Goal: Task Accomplishment & Management: Manage account settings

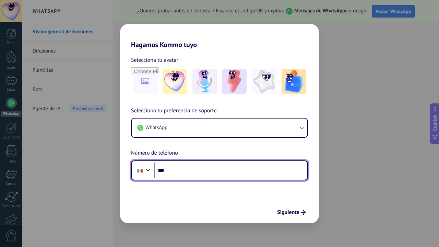
click at [202, 168] on input "***" at bounding box center [230, 170] width 153 height 16
type input "**********"
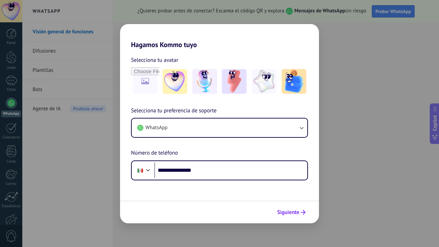
click at [289, 214] on span "Siguiente" at bounding box center [288, 212] width 22 height 5
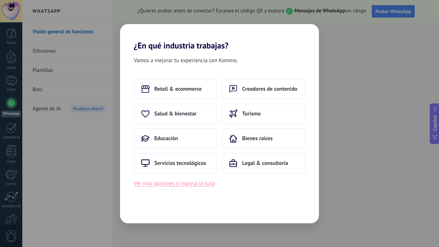
click at [191, 184] on button "Ver más opciones o ingresa la tuya" at bounding box center [174, 183] width 81 height 9
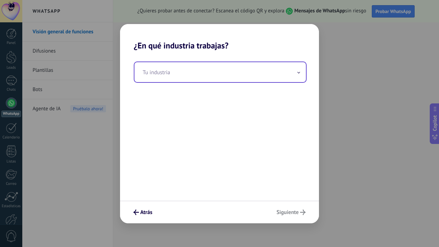
click at [166, 73] on input "text" at bounding box center [220, 72] width 172 height 20
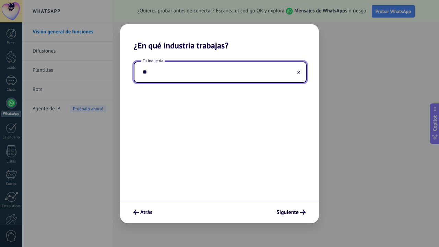
type input "*"
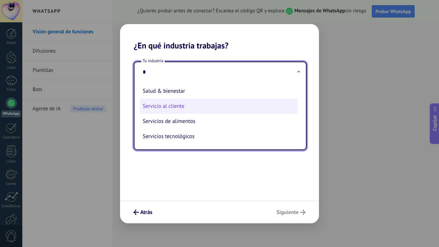
click at [159, 107] on li "Servicio al cliente" at bounding box center [219, 105] width 158 height 15
type input "**********"
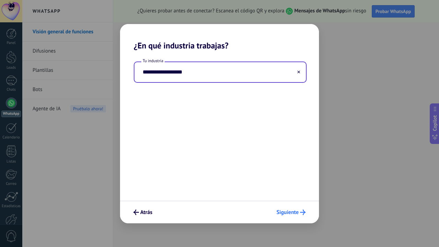
click at [289, 210] on span "Siguiente" at bounding box center [287, 212] width 22 height 5
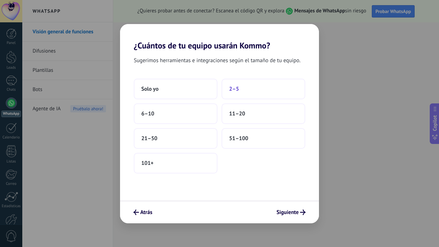
click at [246, 90] on button "2–5" at bounding box center [264, 89] width 84 height 21
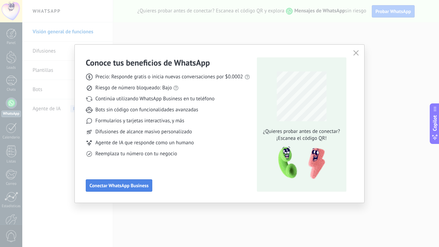
click at [142, 186] on span "Conectar WhatsApp Business" at bounding box center [119, 185] width 59 height 5
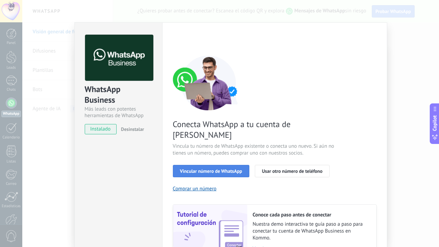
click at [224, 168] on span "Vincular número de WhatsApp" at bounding box center [211, 170] width 62 height 5
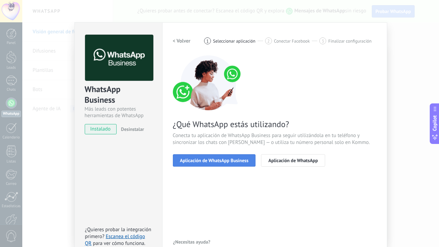
click at [231, 159] on span "Aplicación de WhatsApp Business" at bounding box center [214, 160] width 69 height 5
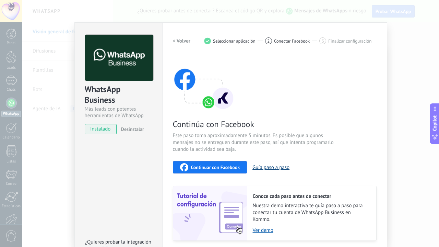
click at [270, 168] on button "Guía paso a paso" at bounding box center [270, 167] width 37 height 7
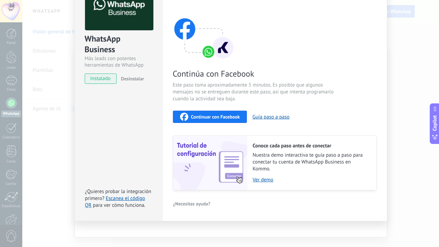
scroll to position [50, 0]
click at [219, 122] on button "Continuar con Facebook" at bounding box center [210, 117] width 74 height 12
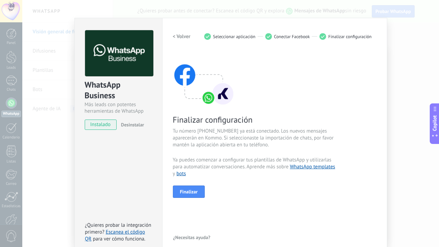
scroll to position [16, 0]
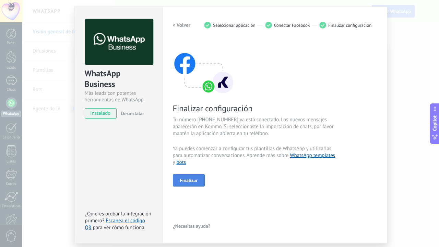
click at [192, 181] on span "Finalizar" at bounding box center [189, 180] width 18 height 5
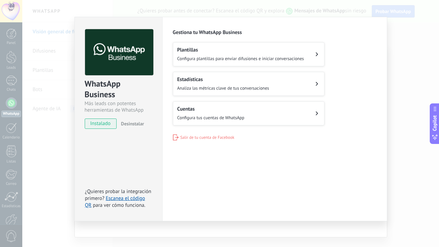
scroll to position [5, 0]
click at [37, 127] on div "WhatsApp Business Más leads con potentes herramientas de WhatsApp instalado Des…" at bounding box center [230, 123] width 417 height 247
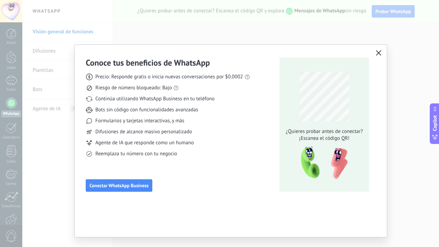
scroll to position [0, 0]
click at [381, 55] on button "button" at bounding box center [378, 53] width 9 height 10
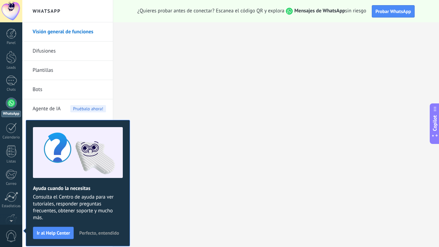
click at [11, 103] on div at bounding box center [11, 102] width 11 height 11
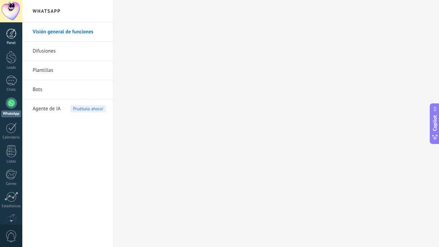
click at [11, 36] on div at bounding box center [11, 33] width 10 height 10
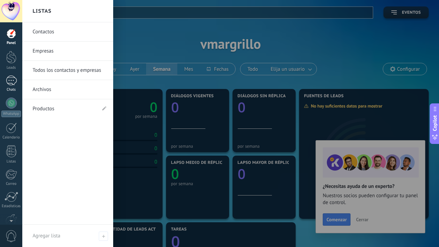
click at [16, 77] on div at bounding box center [11, 80] width 11 height 10
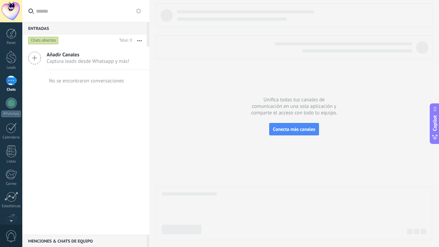
click at [40, 39] on div "Chats abiertos" at bounding box center [43, 40] width 31 height 8
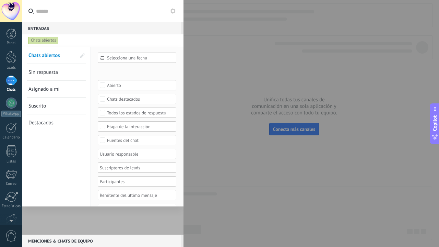
click at [220, 67] on div at bounding box center [219, 123] width 439 height 247
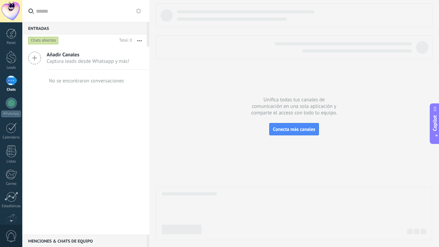
click at [42, 41] on div "Chats abiertos" at bounding box center [43, 40] width 31 height 8
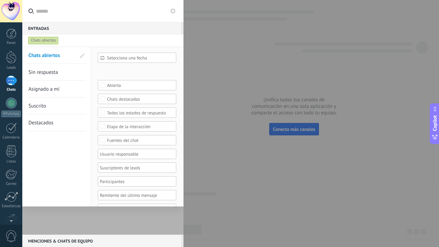
click at [42, 41] on div "Chats abiertos" at bounding box center [43, 40] width 31 height 8
click at [42, 40] on div "Chats abiertos" at bounding box center [43, 40] width 31 height 8
click at [262, 73] on div at bounding box center [219, 123] width 439 height 247
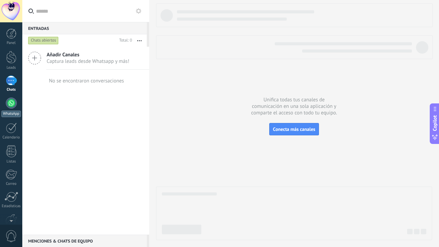
click at [11, 107] on div at bounding box center [11, 102] width 11 height 11
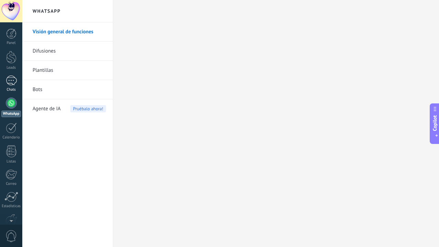
click at [11, 81] on div at bounding box center [11, 80] width 11 height 10
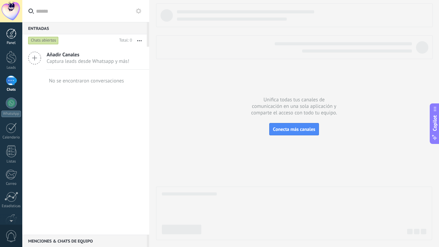
click at [9, 32] on div at bounding box center [11, 33] width 10 height 10
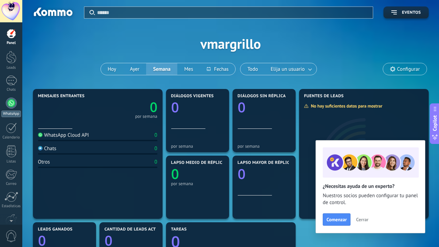
click at [13, 102] on div at bounding box center [11, 102] width 11 height 11
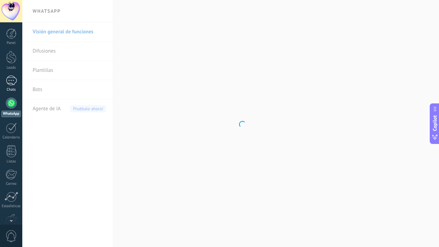
click at [15, 82] on div at bounding box center [11, 80] width 11 height 10
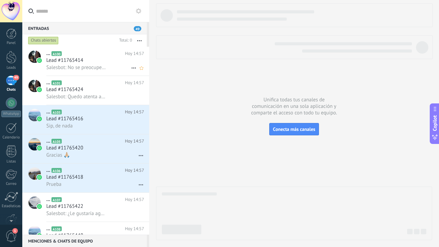
click at [73, 59] on span "Lead #11765414" at bounding box center [64, 60] width 37 height 7
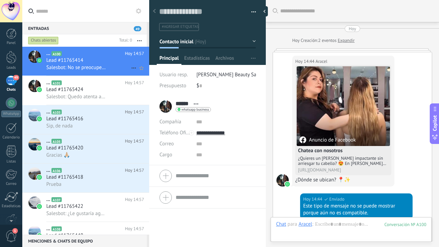
scroll to position [307, 0]
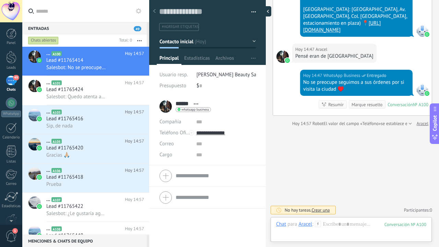
click at [265, 10] on div at bounding box center [266, 11] width 10 height 10
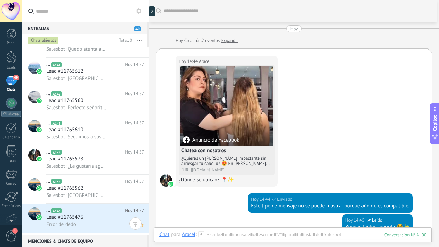
scroll to position [907, 0]
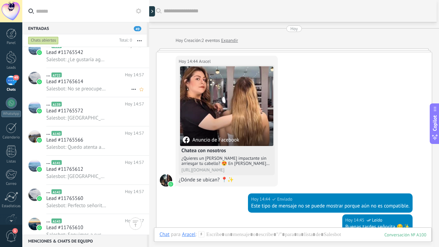
click at [75, 82] on span "Lead #11765614" at bounding box center [64, 81] width 37 height 7
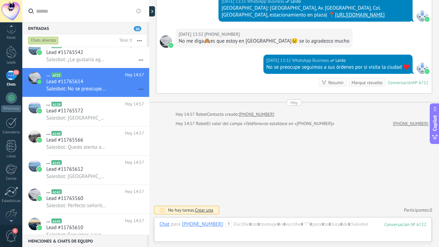
scroll to position [19, 0]
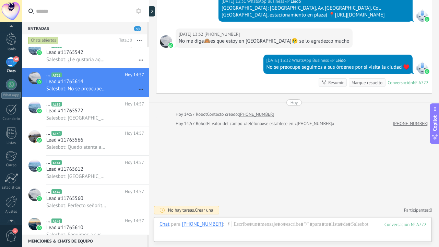
click at [9, 233] on span "1" at bounding box center [11, 236] width 12 height 12
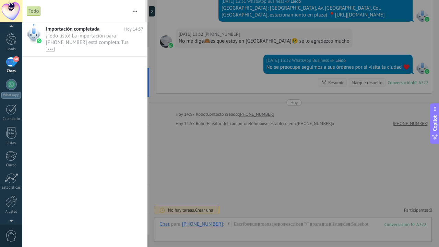
scroll to position [0, 0]
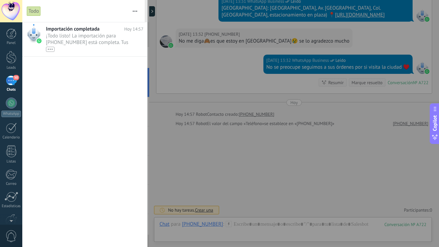
click at [182, 73] on div at bounding box center [219, 123] width 439 height 247
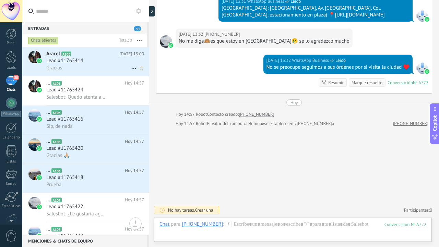
click at [74, 64] on div "Gracias" at bounding box center [95, 67] width 98 height 7
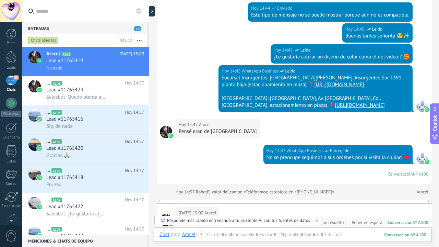
scroll to position [189, 0]
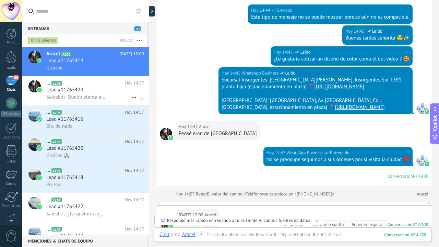
click at [73, 91] on span "Lead #11765424" at bounding box center [64, 89] width 37 height 7
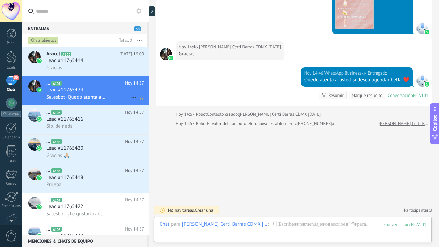
scroll to position [460, 0]
click at [75, 127] on h3 "Sip, de nada" at bounding box center [61, 126] width 30 height 7
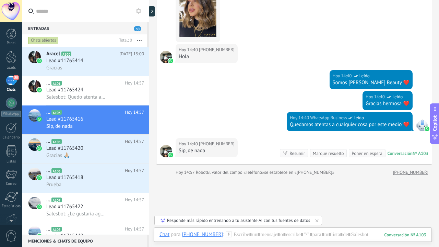
scroll to position [173, 0]
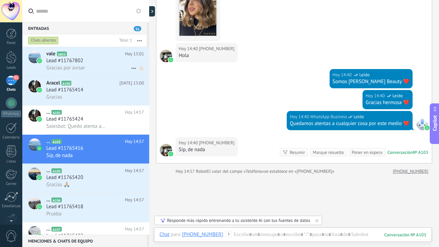
click at [87, 63] on div "Lead #11767802" at bounding box center [95, 60] width 98 height 7
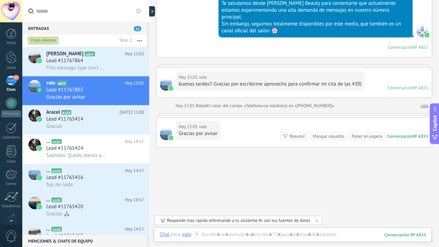
scroll to position [82, 0]
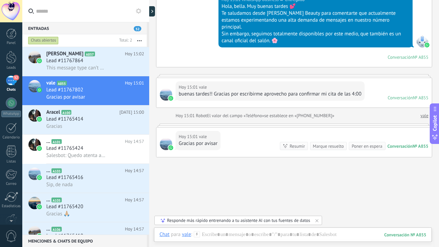
click at [246, 136] on div "[DATE] 15:01 vale Gracias por avisar Conversación № A855 Conversación № A855 Re…" at bounding box center [293, 141] width 275 height 29
click at [422, 112] on link "vale" at bounding box center [425, 115] width 8 height 7
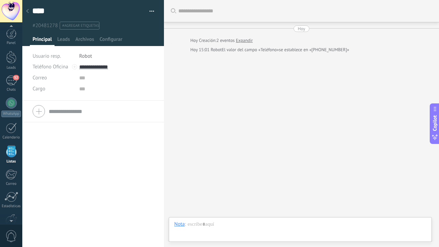
scroll to position [18, 0]
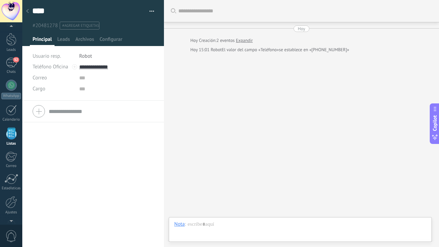
click at [28, 7] on div at bounding box center [28, 11] width 10 height 13
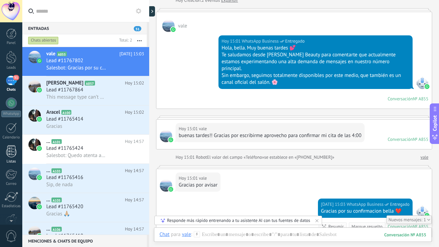
click at [12, 152] on div at bounding box center [11, 151] width 10 height 12
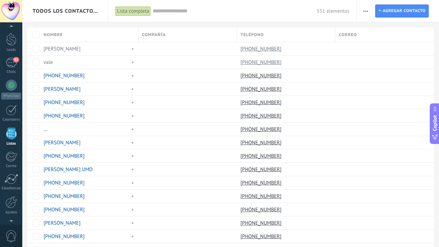
click at [365, 12] on span "button" at bounding box center [366, 10] width 4 height 13
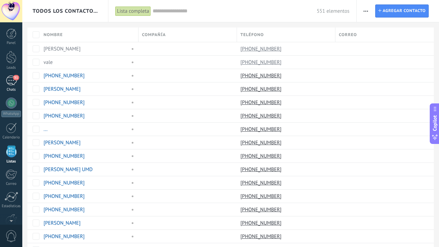
click at [13, 78] on span "51" at bounding box center [16, 77] width 6 height 5
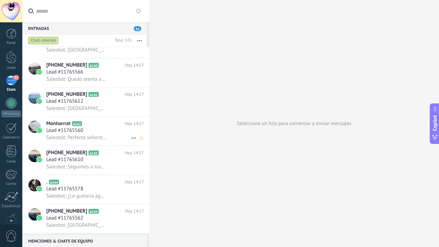
scroll to position [1112, 0]
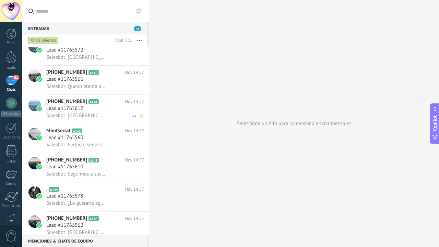
click at [85, 116] on span "Salesbot: [GEOGRAPHIC_DATA]: [GEOGRAPHIC_DATA], [GEOGRAPHIC_DATA]. [GEOGRAPHIC_…" at bounding box center [76, 115] width 60 height 7
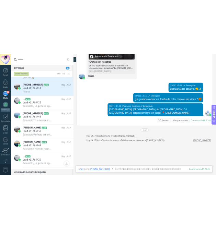
scroll to position [84, 0]
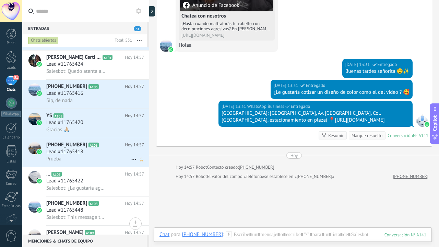
click at [87, 146] on span "[PHONE_NUMBER]" at bounding box center [66, 144] width 41 height 7
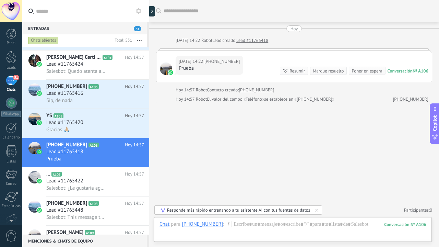
click at [299, 52] on div "[DATE] 14:22 [PHONE_NUMBER] Prueba Conversación № A106 Conversación № A106 Resu…" at bounding box center [293, 66] width 275 height 29
click at [200, 78] on div "[DATE] 14:22 [PHONE_NUMBER] Prueba Conversación № A106 Conversación № A106 Resu…" at bounding box center [293, 66] width 275 height 29
click at [200, 67] on div "Prueba" at bounding box center [209, 68] width 61 height 7
click at [334, 72] on div "Marque resuelto" at bounding box center [328, 71] width 31 height 7
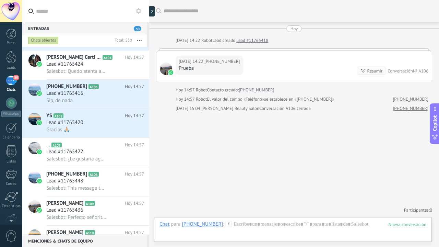
click at [420, 68] on div "№ A106" at bounding box center [420, 71] width 15 height 6
click at [219, 48] on div "[DATE] [DATE] 14:22 Robot Lead creado: Lead #11765418 [DATE] 14:22 [PHONE_NUMBE…" at bounding box center [294, 68] width 276 height 86
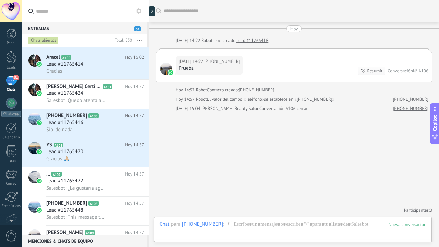
click at [259, 110] on div "Conversación A106 cerrada" at bounding box center [284, 108] width 51 height 7
click at [201, 71] on div "Prueba" at bounding box center [209, 68] width 61 height 7
click at [165, 70] on div at bounding box center [166, 68] width 12 height 12
type textarea "**********"
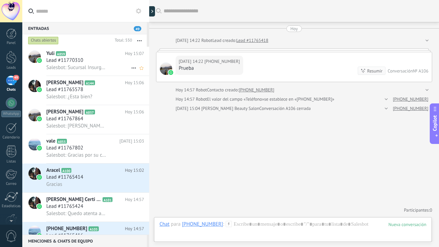
click at [97, 65] on span "Salesbot: Sucursal Insurgentes: [GEOGRAPHIC_DATA][PERSON_NAME], Insurgentes Sur…" at bounding box center [76, 67] width 60 height 7
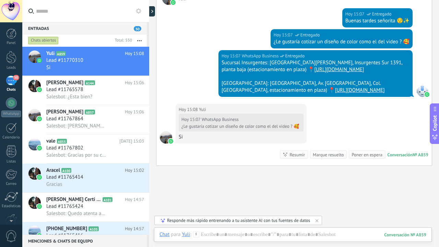
scroll to position [191, 0]
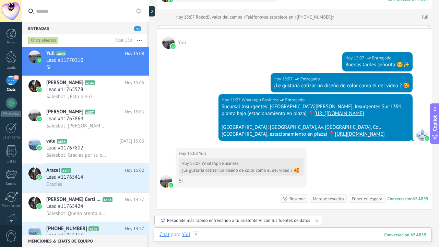
click at [222, 236] on div at bounding box center [293, 241] width 267 height 21
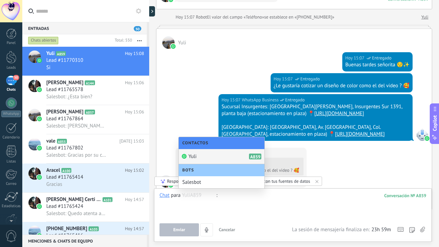
click at [211, 203] on div at bounding box center [293, 205] width 267 height 26
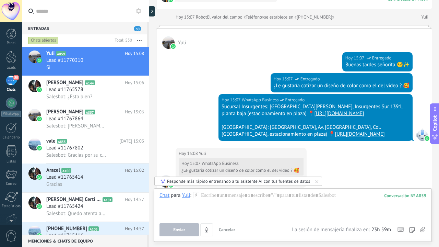
click at [196, 194] on use at bounding box center [196, 195] width 6 height 6
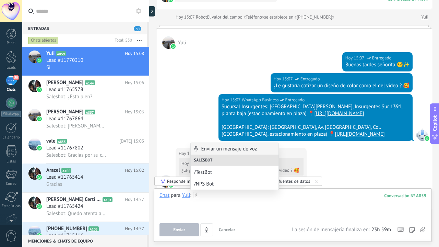
click at [201, 208] on div at bounding box center [293, 205] width 267 height 26
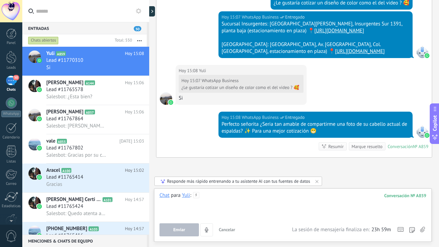
scroll to position [304, 0]
